Goal: Information Seeking & Learning: Learn about a topic

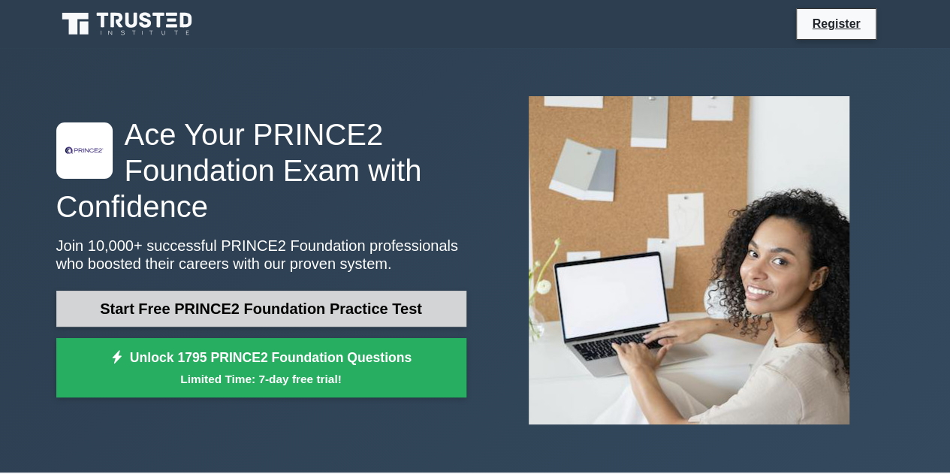
click at [170, 307] on link "Start Free PRINCE2 Foundation Practice Test" at bounding box center [261, 309] width 410 height 36
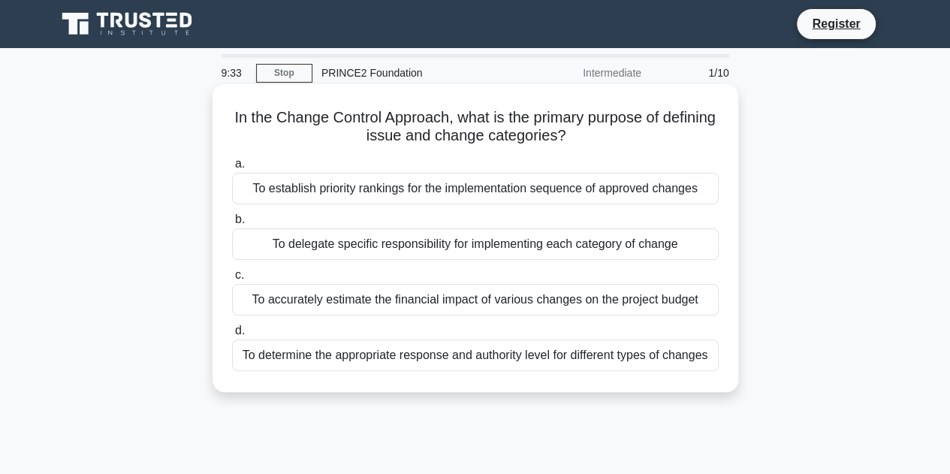
click at [424, 356] on div "To determine the appropriate response and authority level for different types o…" at bounding box center [475, 355] width 486 height 32
click at [232, 336] on input "d. To determine the appropriate response and authority level for different type…" at bounding box center [232, 331] width 0 height 10
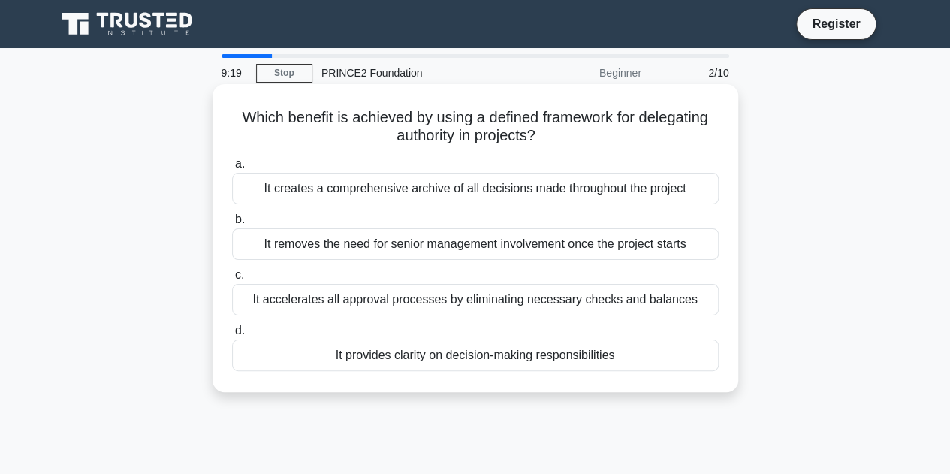
click at [595, 351] on div "It provides clarity on decision-making responsibilities" at bounding box center [475, 355] width 486 height 32
click at [232, 336] on input "d. It provides clarity on decision-making responsibilities" at bounding box center [232, 331] width 0 height 10
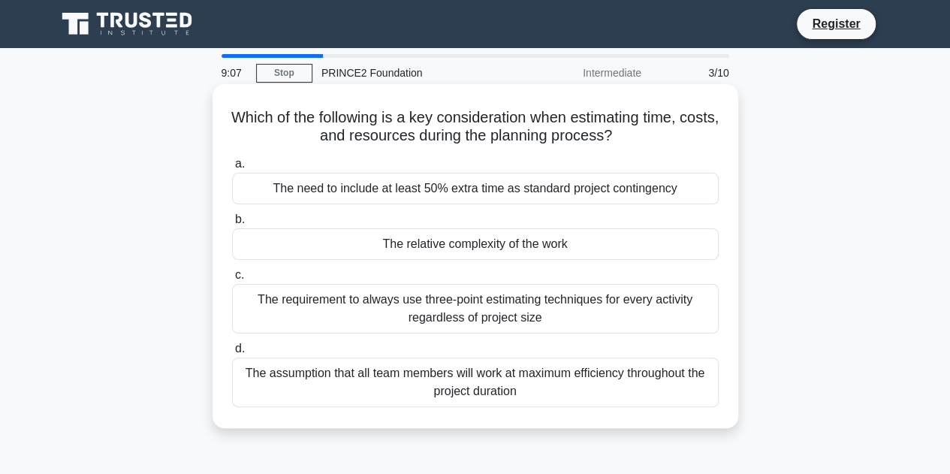
click at [592, 309] on div "The requirement to always use three-point estimating techniques for every activ…" at bounding box center [475, 309] width 486 height 50
click at [232, 280] on input "c. The requirement to always use three-point estimating techniques for every ac…" at bounding box center [232, 275] width 0 height 10
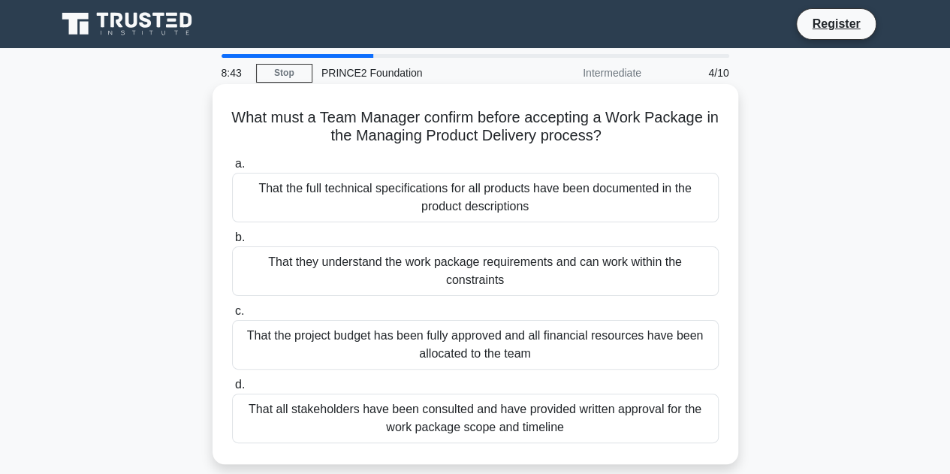
click at [551, 417] on div "That all stakeholders have been consulted and have provided written approval fo…" at bounding box center [475, 418] width 486 height 50
click at [232, 390] on input "d. That all stakeholders have been consulted and have provided written approval…" at bounding box center [232, 385] width 0 height 10
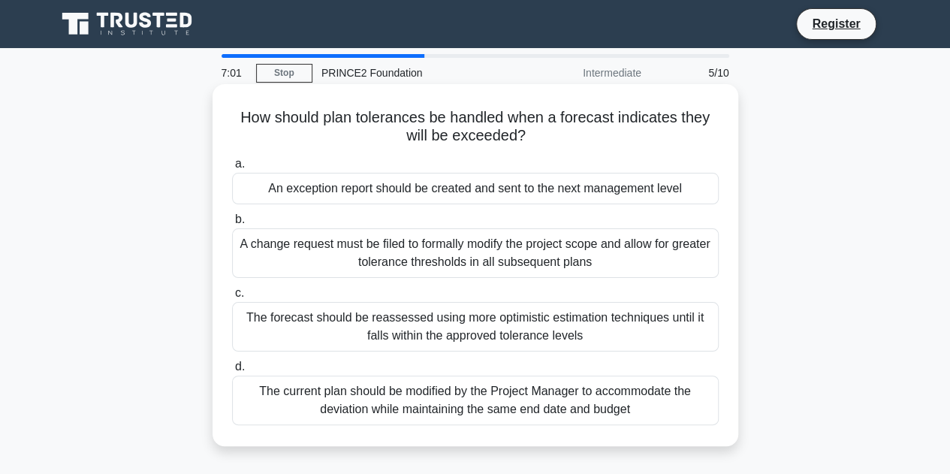
click at [652, 193] on div "An exception report should be created and sent to the next management level" at bounding box center [475, 189] width 486 height 32
click at [232, 169] on input "a. An exception report should be created and sent to the next management level" at bounding box center [232, 164] width 0 height 10
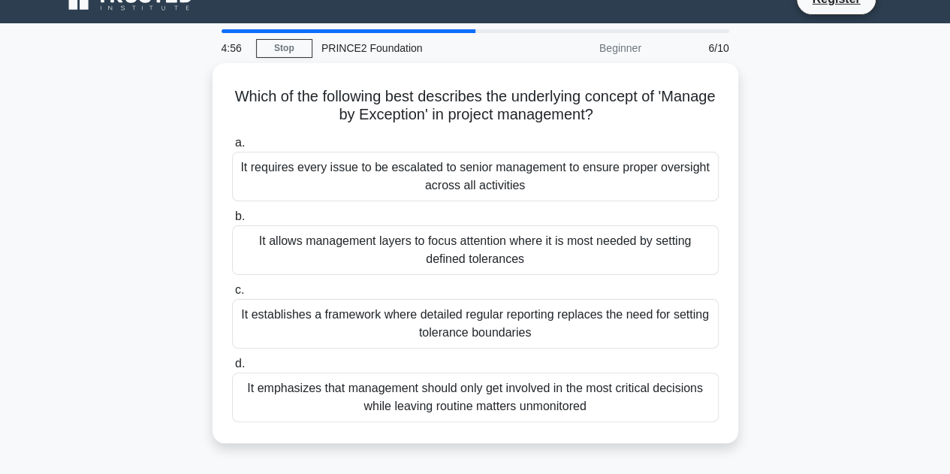
scroll to position [26, 0]
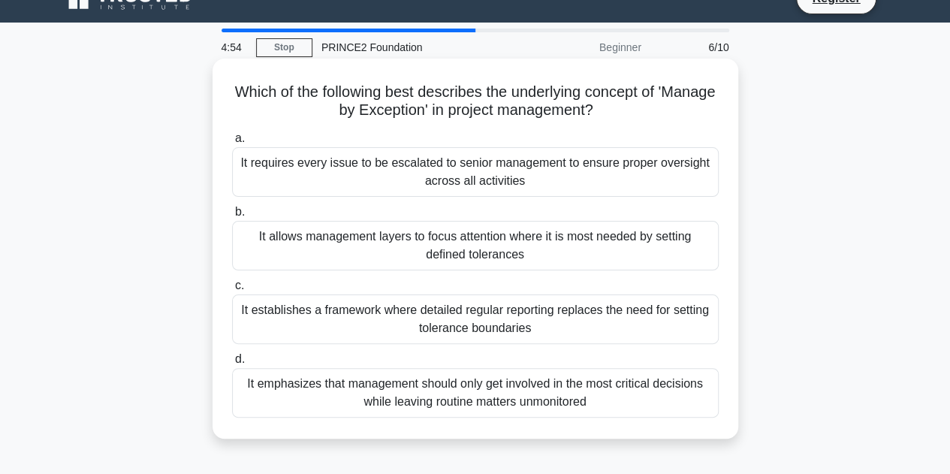
click at [581, 398] on div "It emphasizes that management should only get involved in the most critical dec…" at bounding box center [475, 393] width 486 height 50
click at [232, 364] on input "d. It emphasizes that management should only get involved in the most critical …" at bounding box center [232, 359] width 0 height 10
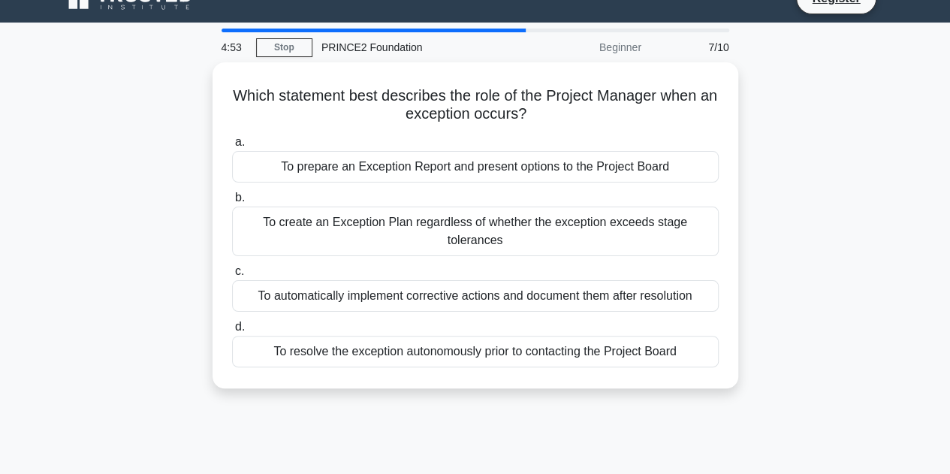
scroll to position [0, 0]
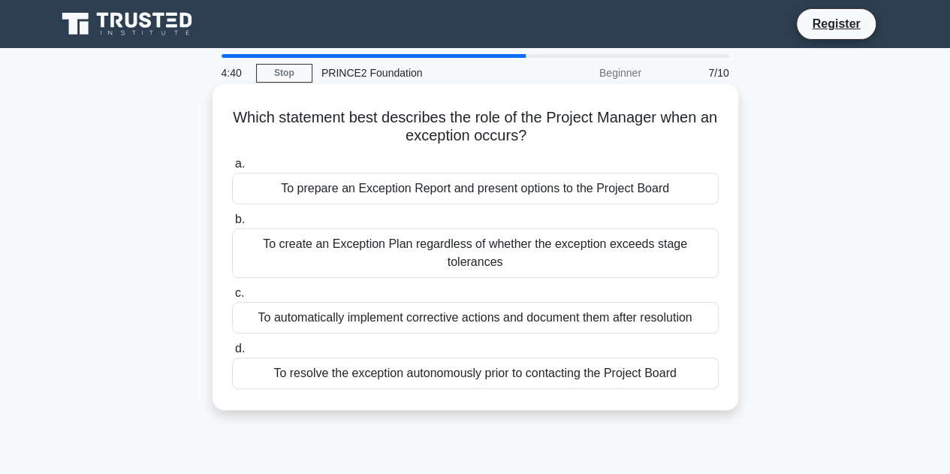
click at [595, 188] on div "To prepare an Exception Report and present options to the Project Board" at bounding box center [475, 189] width 486 height 32
click at [232, 169] on input "a. To prepare an Exception Report and present options to the Project Board" at bounding box center [232, 164] width 0 height 10
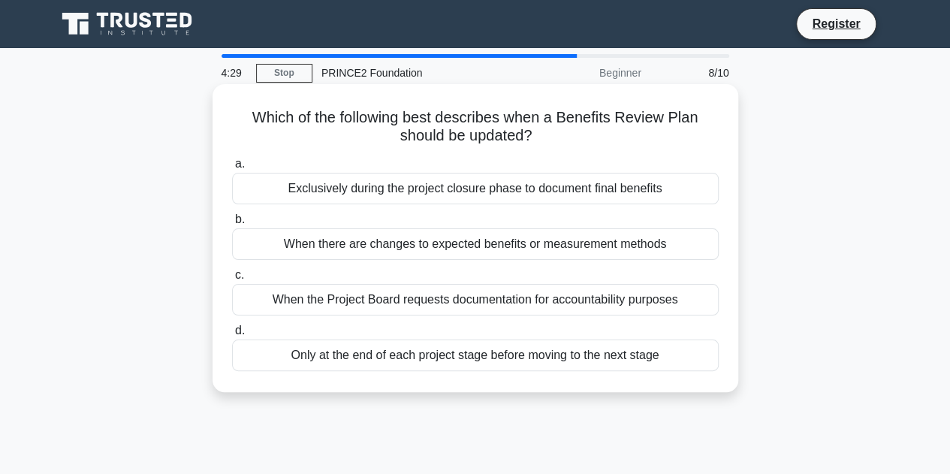
click at [579, 244] on div "When there are changes to expected benefits or measurement methods" at bounding box center [475, 244] width 486 height 32
click at [232, 224] on input "b. When there are changes to expected benefits or measurement methods" at bounding box center [232, 220] width 0 height 10
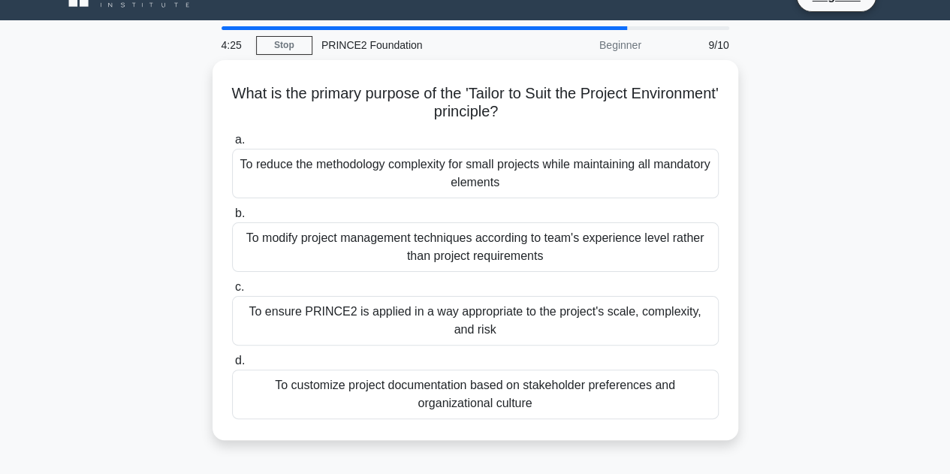
scroll to position [31, 0]
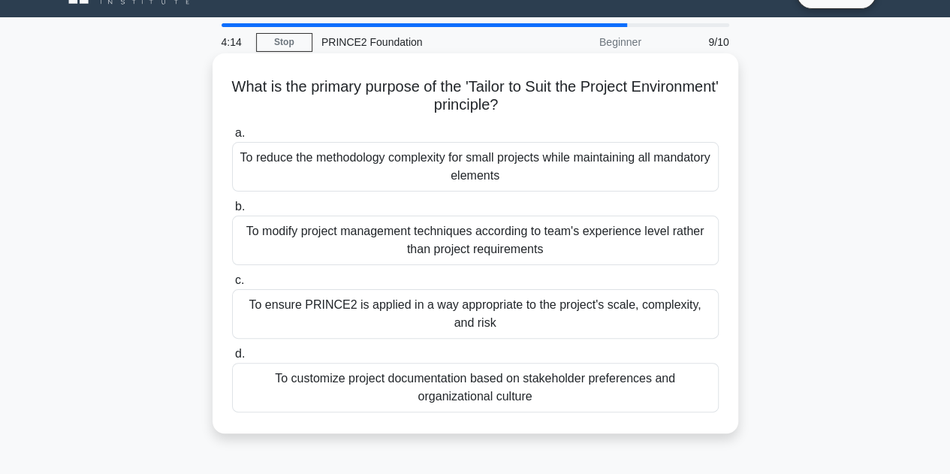
click at [606, 309] on div "To ensure PRINCE2 is applied in a way appropriate to the project's scale, compl…" at bounding box center [475, 314] width 486 height 50
click at [232, 285] on input "c. To ensure PRINCE2 is applied in a way appropriate to the project's scale, co…" at bounding box center [232, 280] width 0 height 10
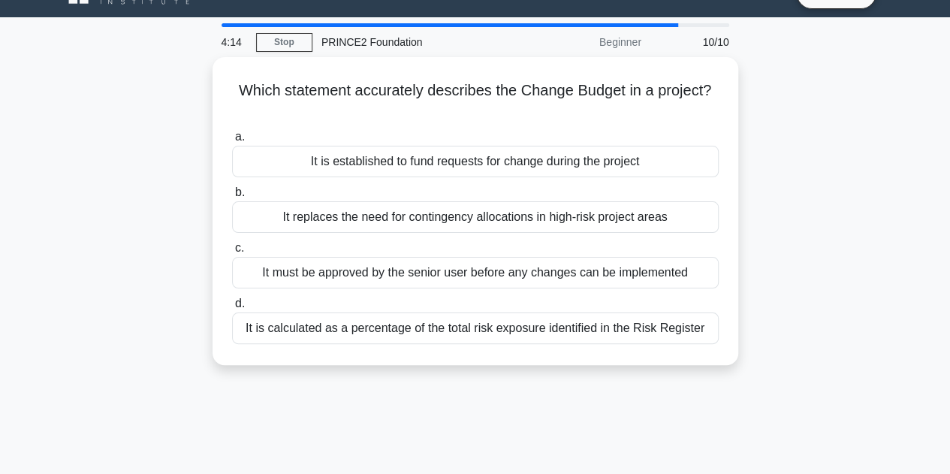
scroll to position [0, 0]
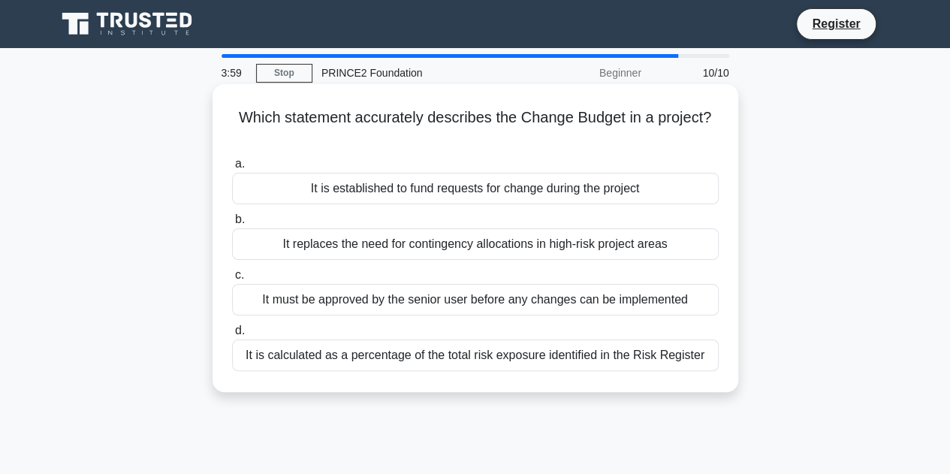
click at [664, 300] on div "It must be approved by the senior user before any changes can be implemented" at bounding box center [475, 300] width 486 height 32
click at [232, 280] on input "c. It must be approved by the senior user before any changes can be implemented" at bounding box center [232, 275] width 0 height 10
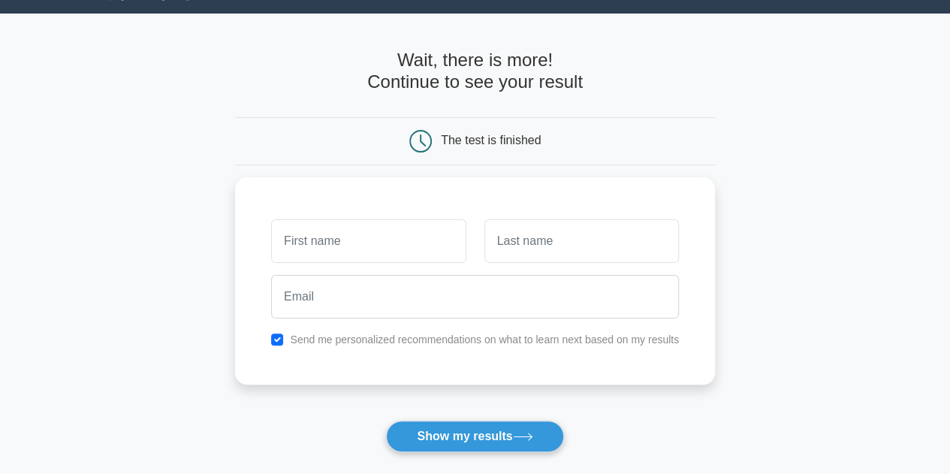
scroll to position [36, 0]
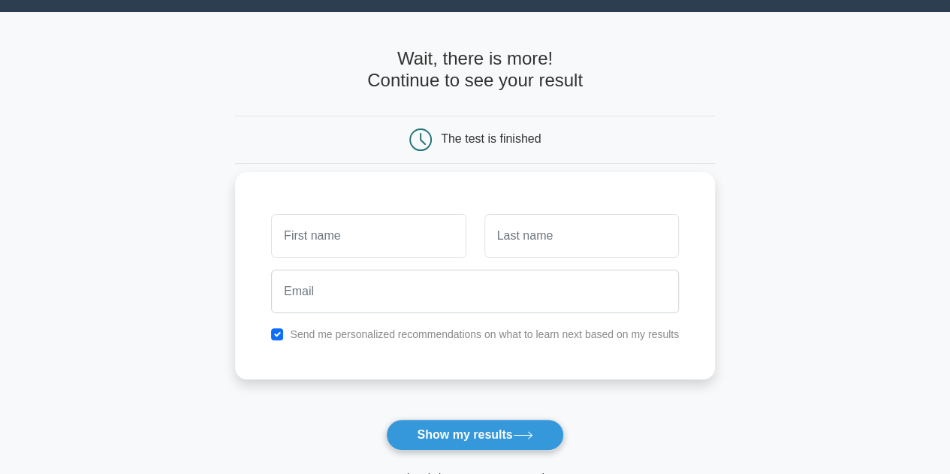
click at [268, 328] on div "Send me personalized recommendations on what to learn next based on my results" at bounding box center [475, 334] width 426 height 18
click at [278, 331] on input "checkbox" at bounding box center [277, 334] width 12 height 12
checkbox input "false"
click at [333, 236] on input "text" at bounding box center [368, 236] width 194 height 44
type input "G"
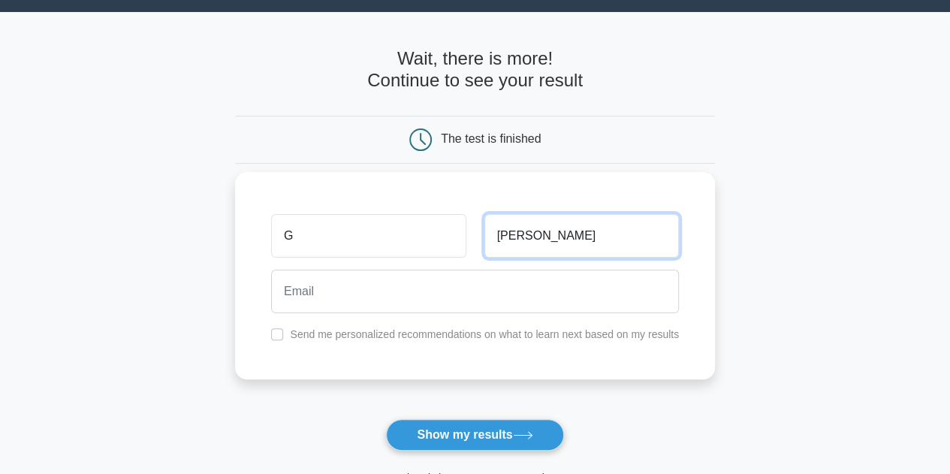
type input "Lewis"
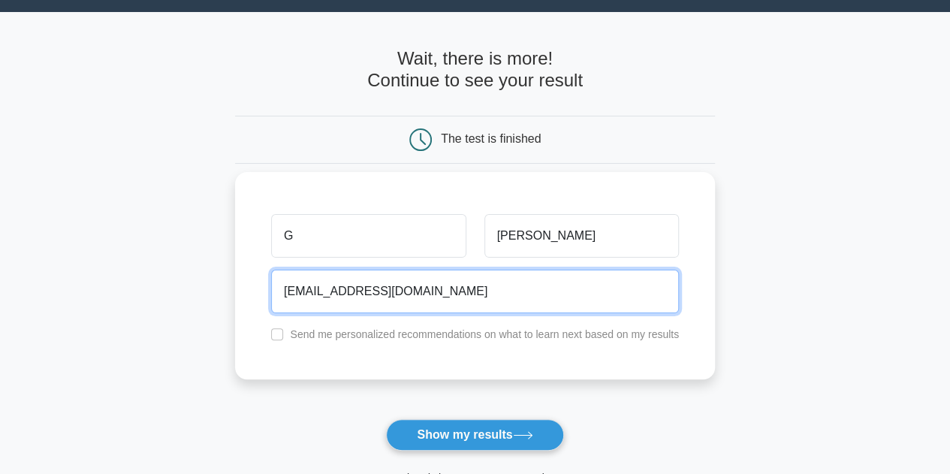
type input "roberts968@gmail.com"
click at [386, 419] on button "Show my results" at bounding box center [474, 435] width 177 height 32
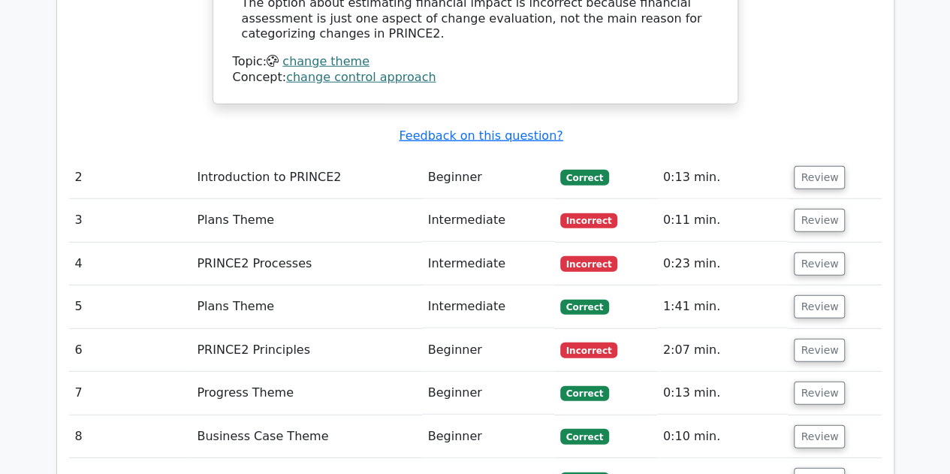
scroll to position [1958, 0]
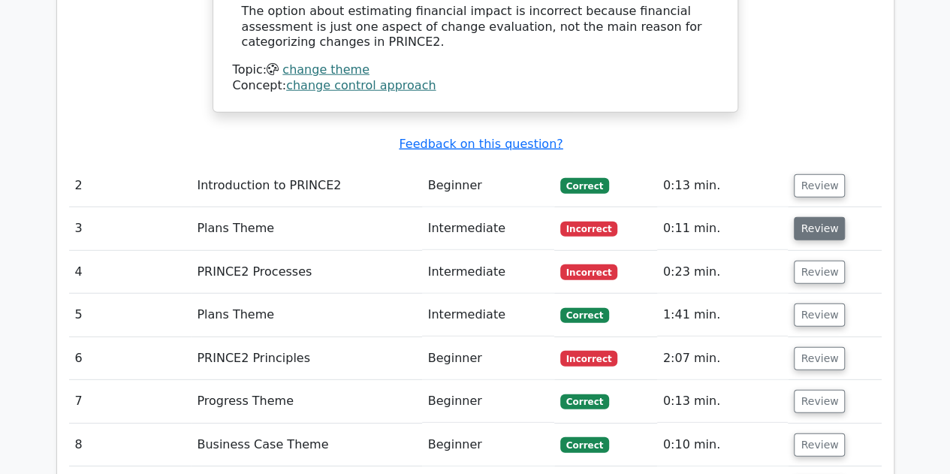
click at [810, 217] on button "Review" at bounding box center [818, 228] width 51 height 23
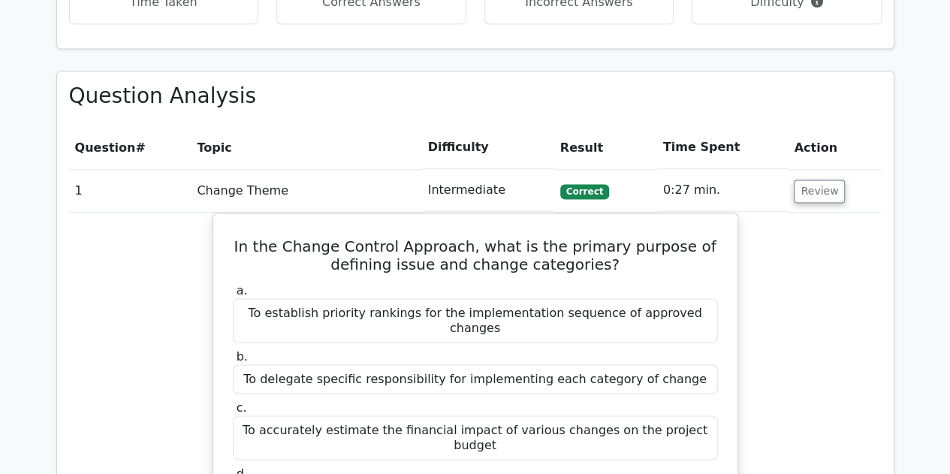
scroll to position [1087, 0]
